Goal: Entertainment & Leisure: Consume media (video, audio)

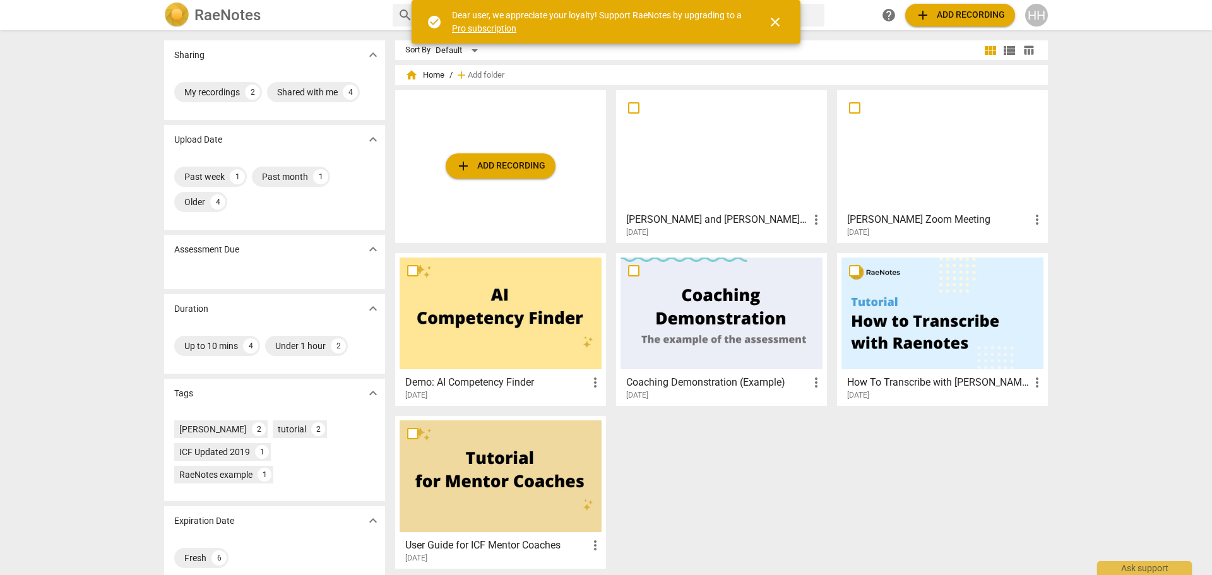
click at [724, 175] on div at bounding box center [721, 151] width 202 height 112
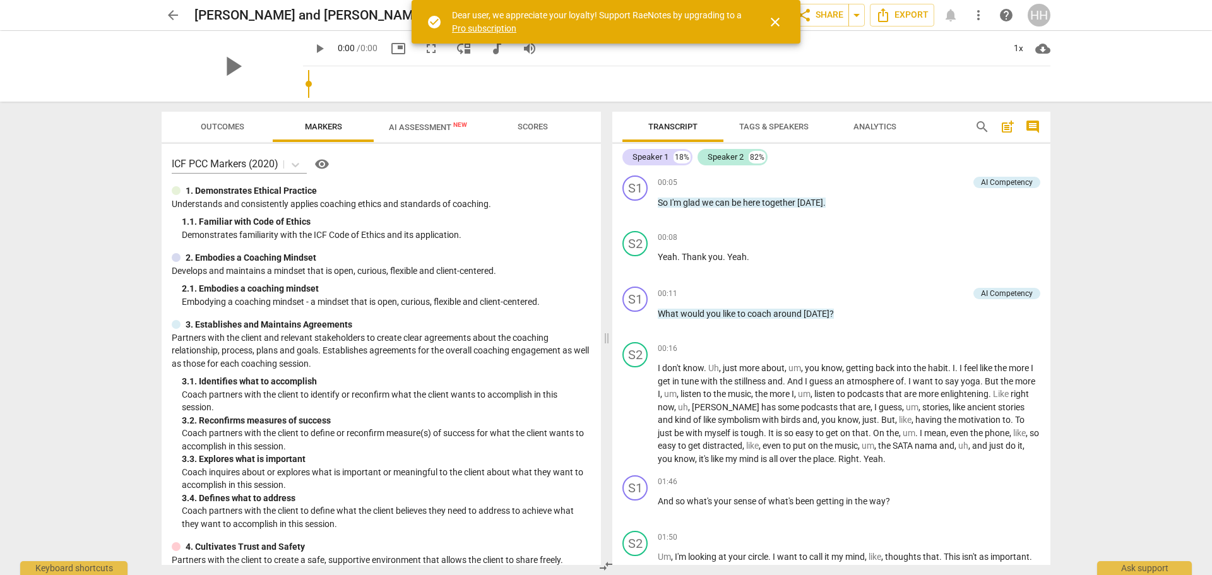
drag, startPoint x: 778, startPoint y: 24, endPoint x: 707, endPoint y: 47, distance: 75.0
click at [778, 23] on span "close" at bounding box center [774, 22] width 15 height 15
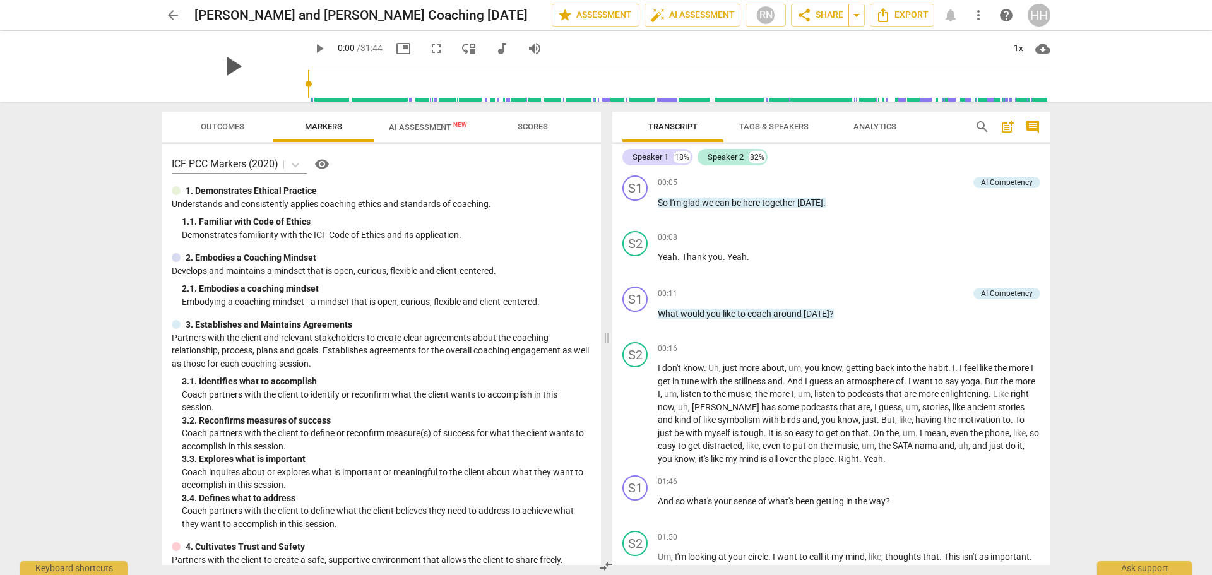
click at [223, 72] on span "play_arrow" at bounding box center [232, 66] width 33 height 33
click at [429, 51] on span "fullscreen" at bounding box center [436, 48] width 15 height 15
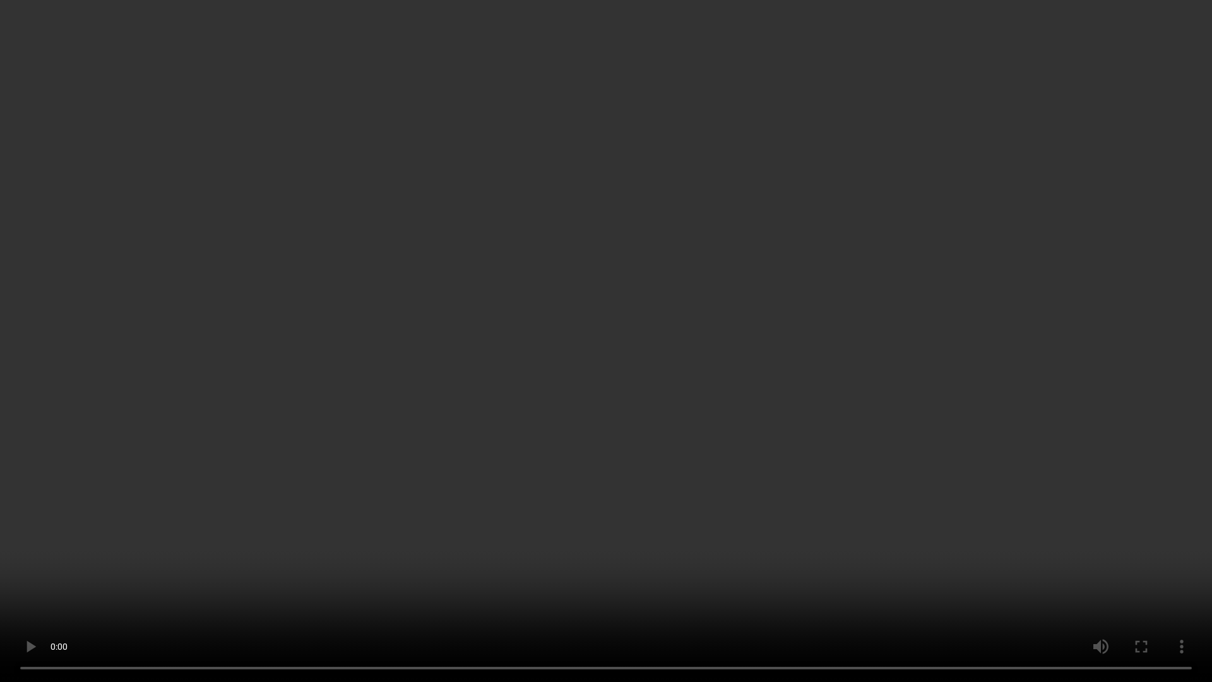
type input "12"
click at [860, 557] on video at bounding box center [606, 341] width 1212 height 682
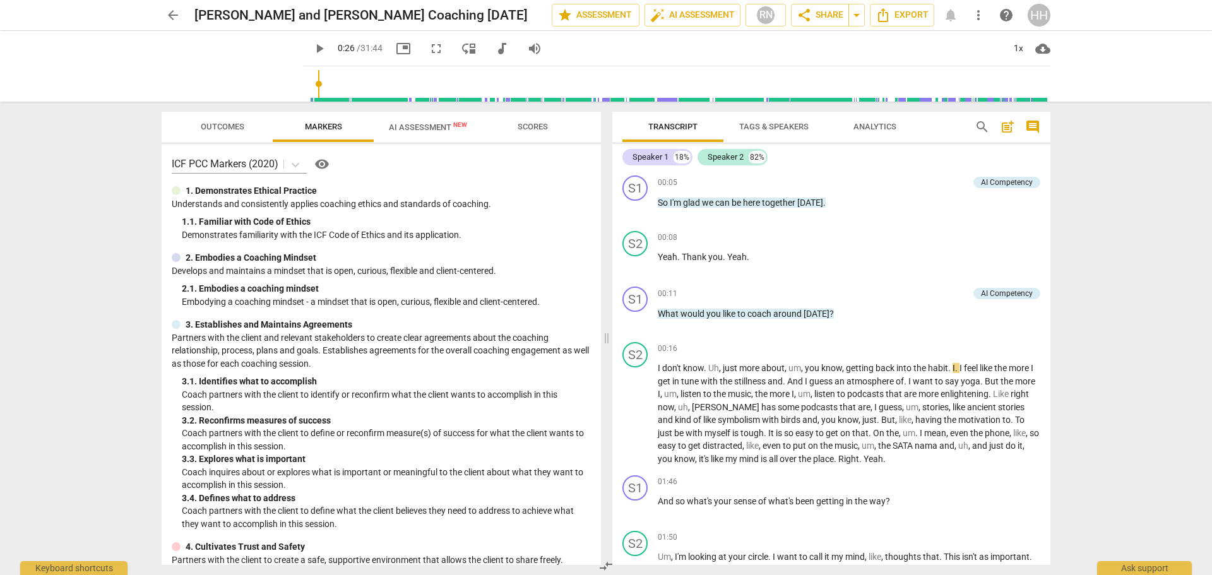
click at [312, 47] on span "play_arrow" at bounding box center [319, 48] width 15 height 15
click at [312, 47] on span "pause" at bounding box center [319, 48] width 15 height 15
type input "33"
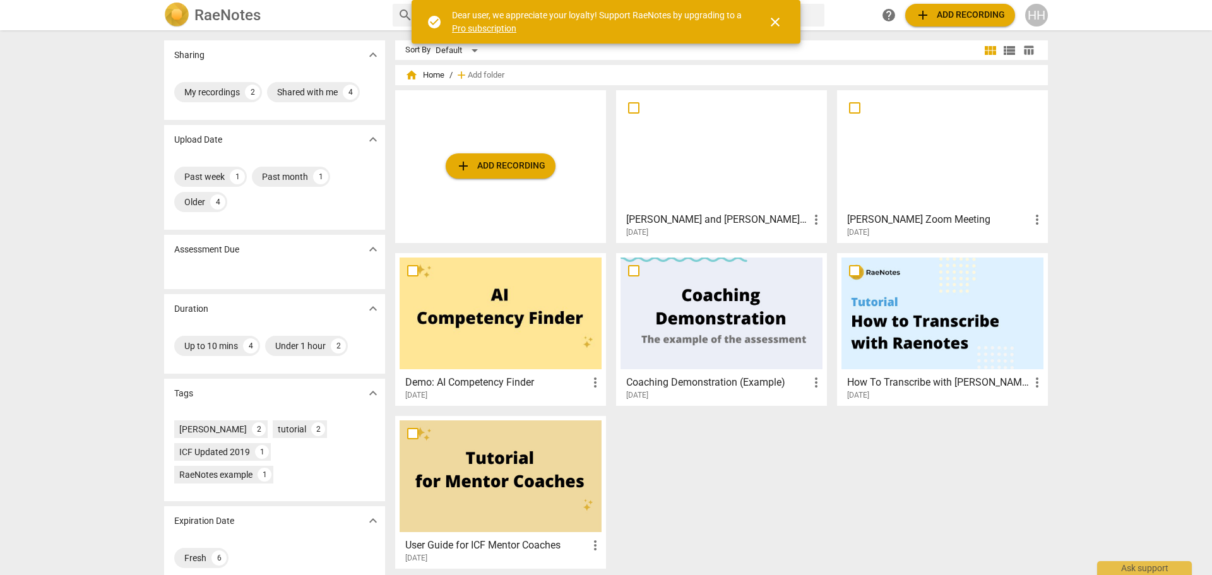
click at [723, 182] on div at bounding box center [721, 151] width 202 height 112
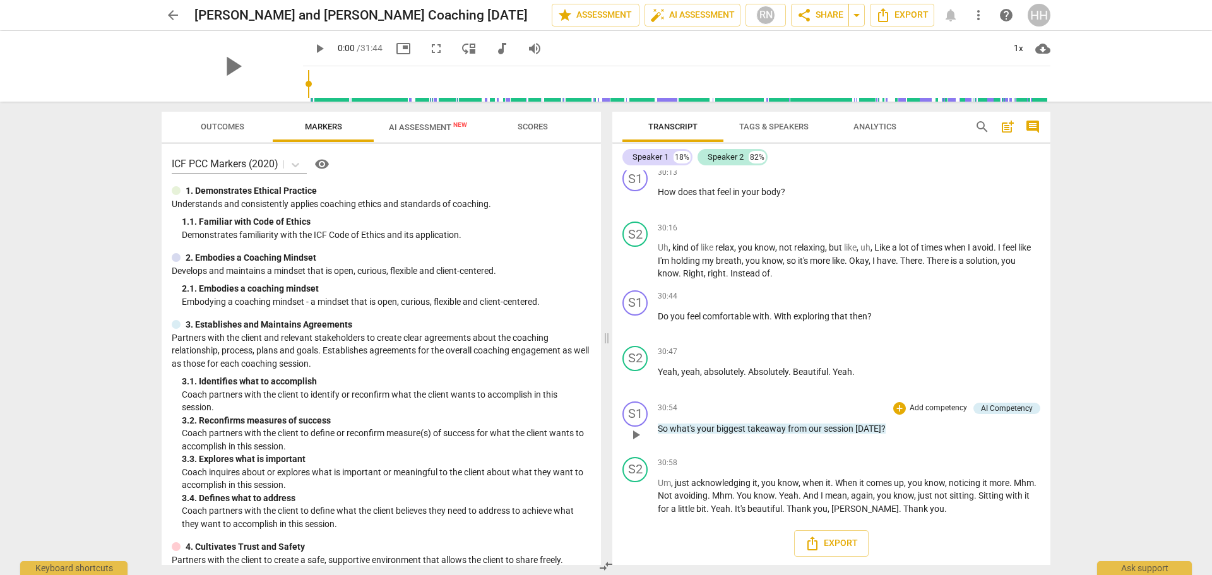
scroll to position [5645, 0]
